Goal: Find specific page/section: Find specific page/section

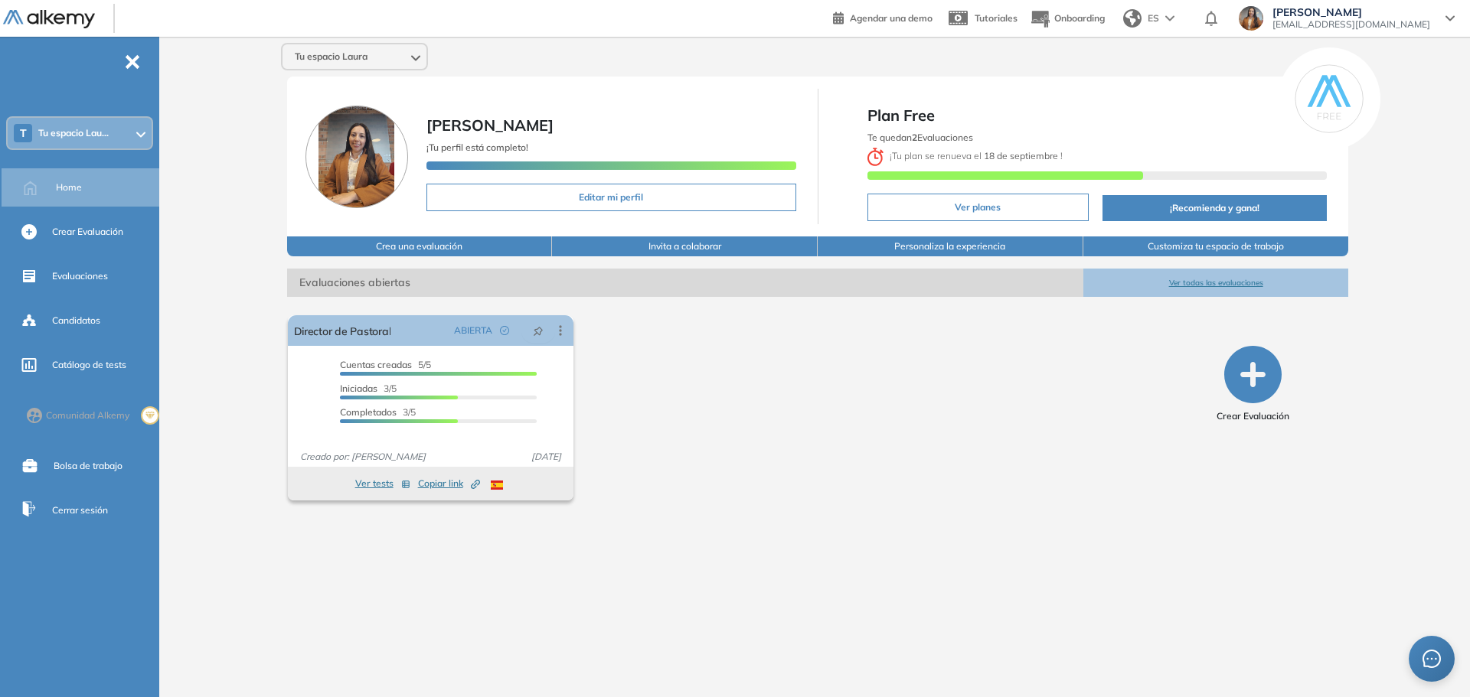
click at [95, 131] on span "Tu espacio Lau..." at bounding box center [73, 133] width 70 height 12
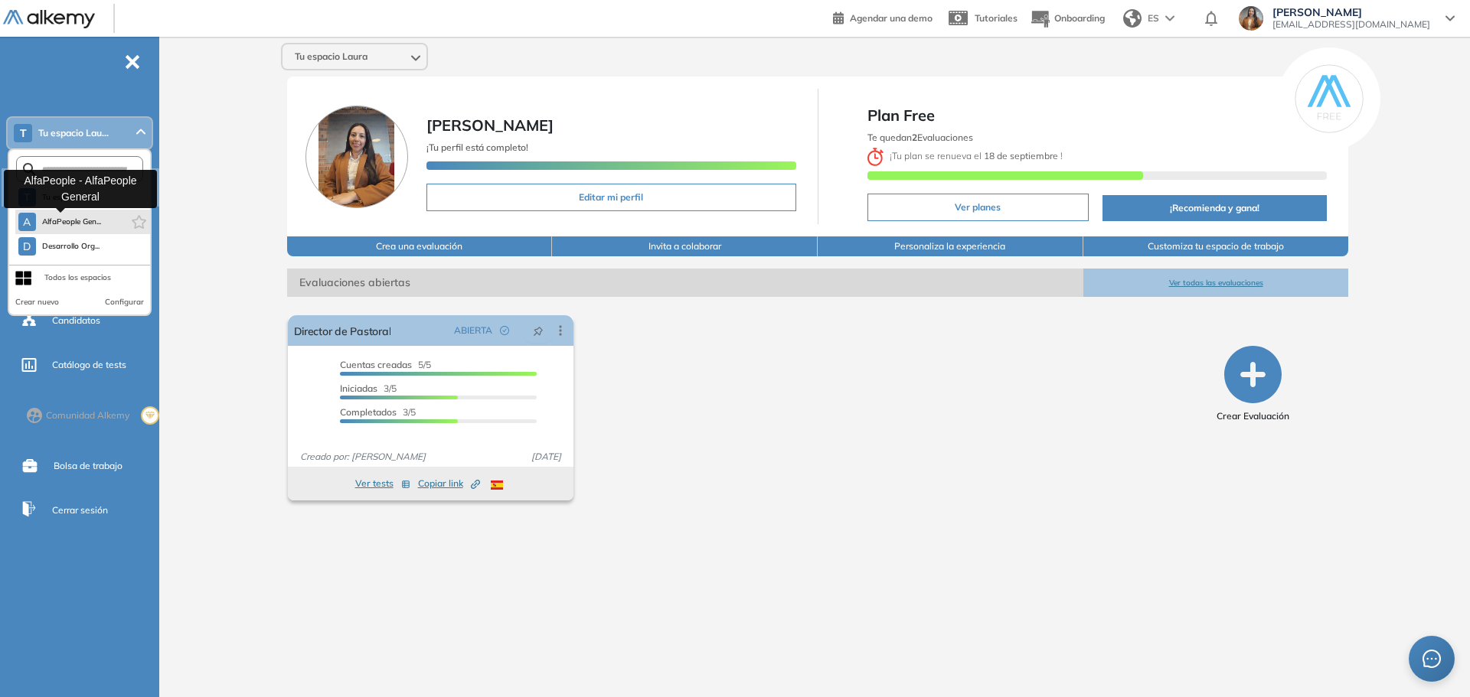
click at [90, 217] on span "AlfaPeople Gen..." at bounding box center [72, 222] width 60 height 12
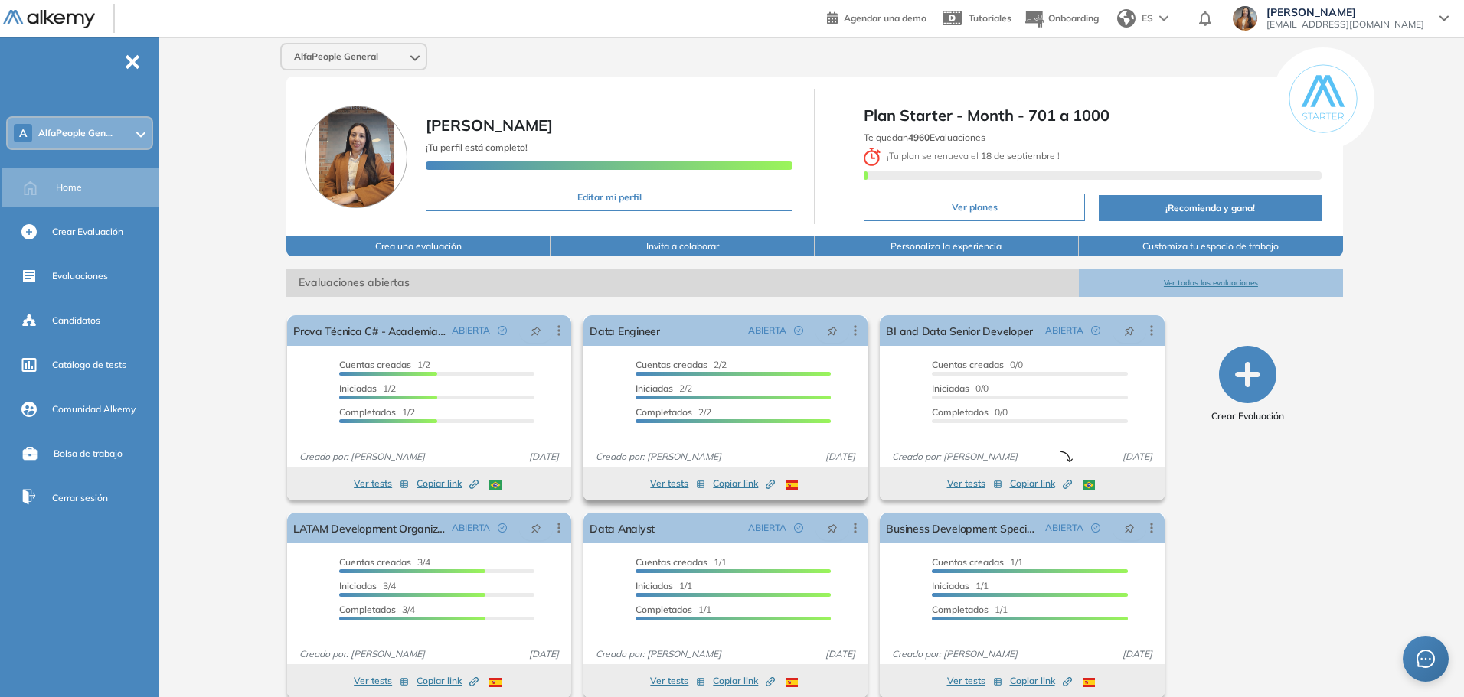
scroll to position [19, 0]
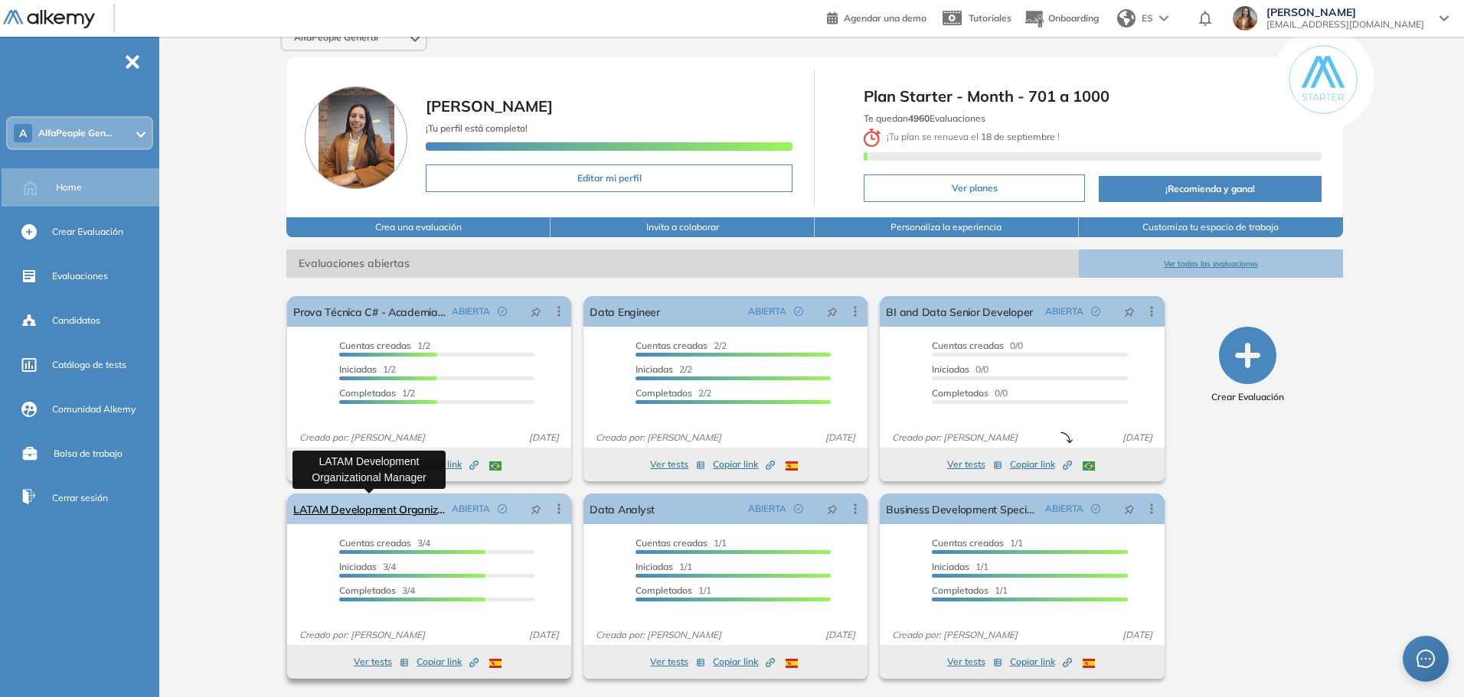
click at [358, 502] on link "LATAM Development Organizational Manager" at bounding box center [369, 509] width 152 height 31
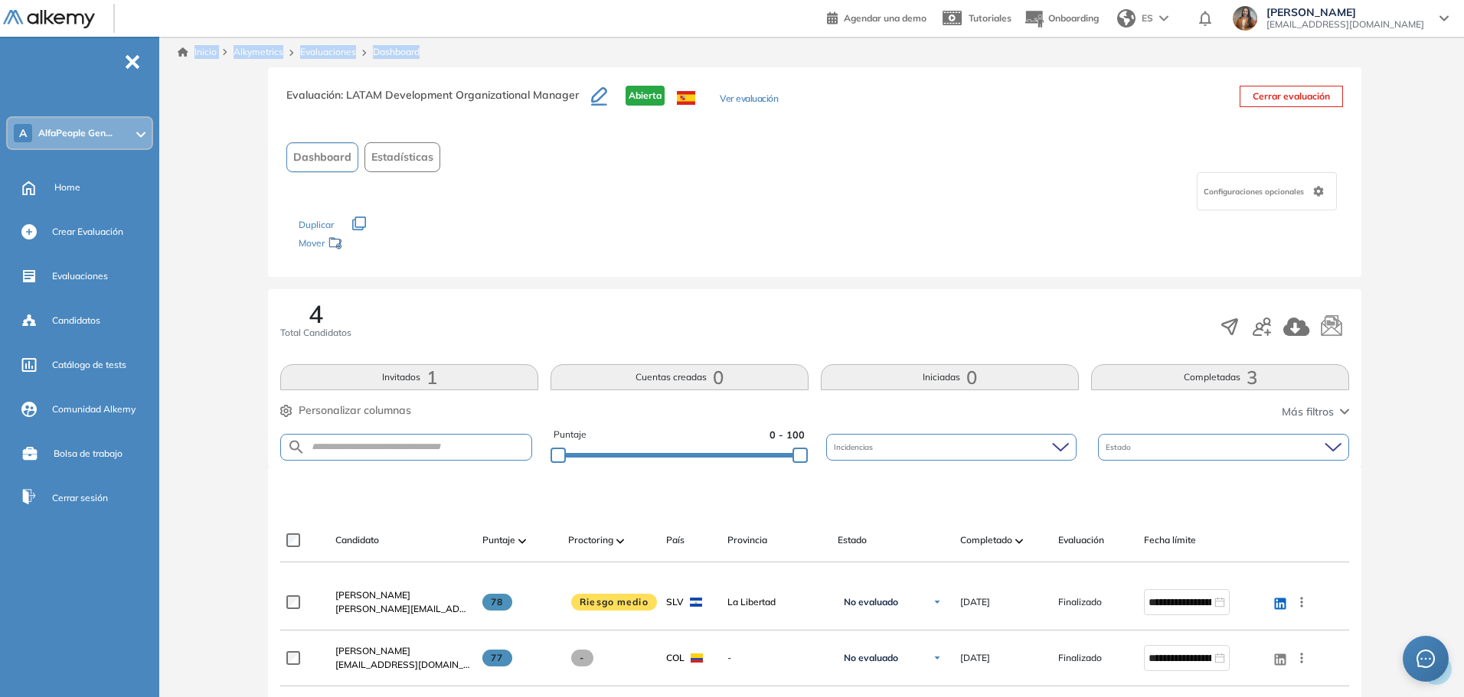
scroll to position [230, 0]
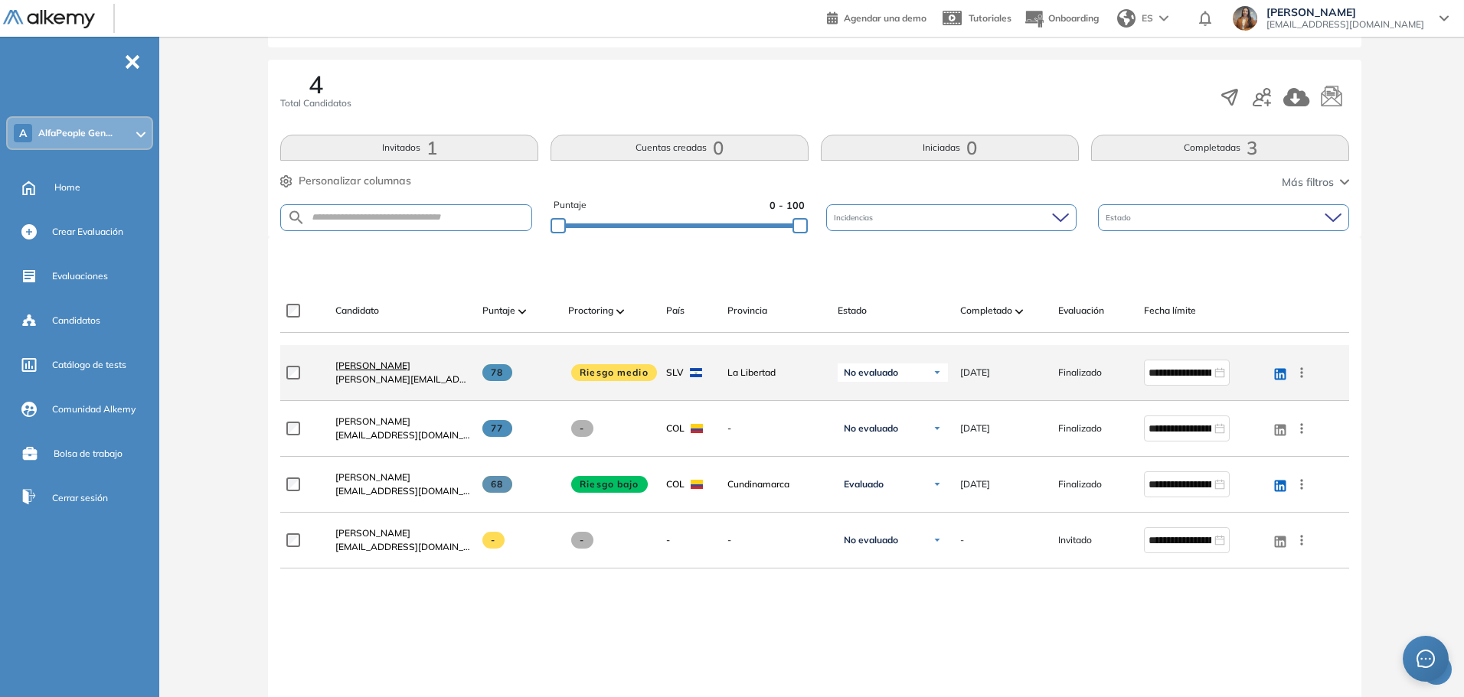
click at [353, 369] on span "[PERSON_NAME]" at bounding box center [372, 365] width 75 height 11
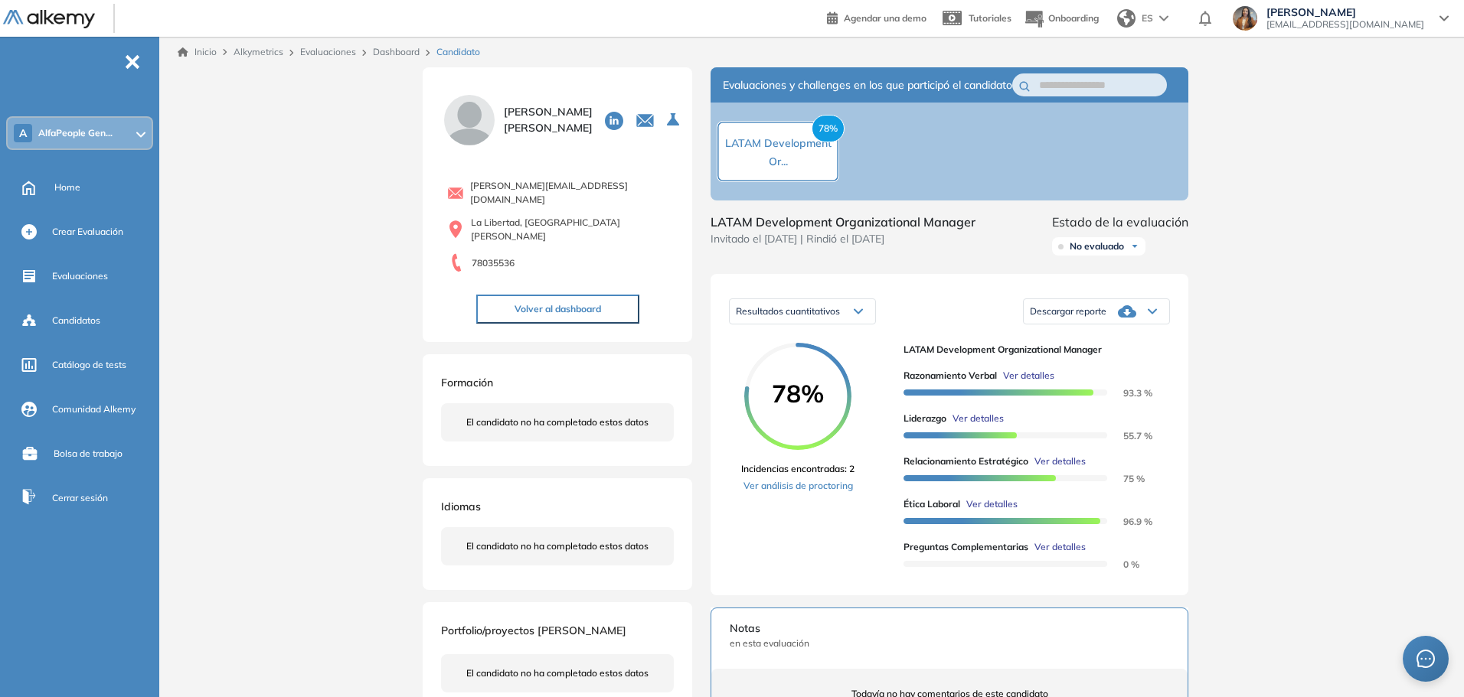
click at [363, 299] on div "Inicio Alkymetrics Evaluaciones Dashboard Candidato Duración : 00:00:00 Cantida…" at bounding box center [814, 575] width 1298 height 1076
click at [257, 246] on div "Inicio Alkymetrics Evaluaciones Dashboard Candidato Duración : 00:00:00 Cantida…" at bounding box center [814, 575] width 1298 height 1076
